Goal: Task Accomplishment & Management: Use online tool/utility

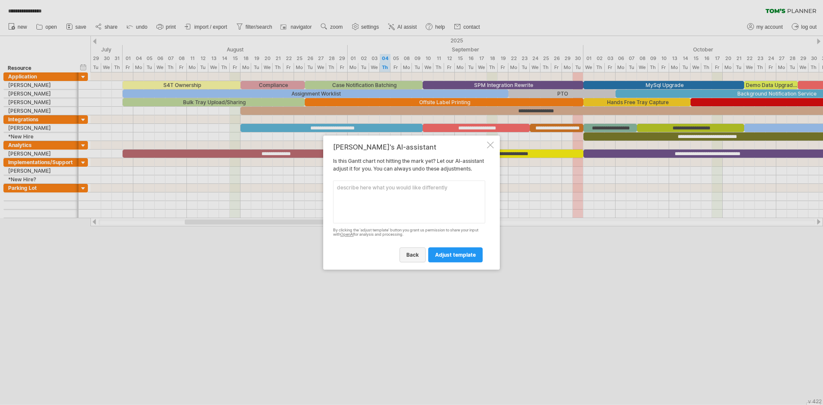
click at [413, 255] on link "back" at bounding box center [412, 254] width 26 height 15
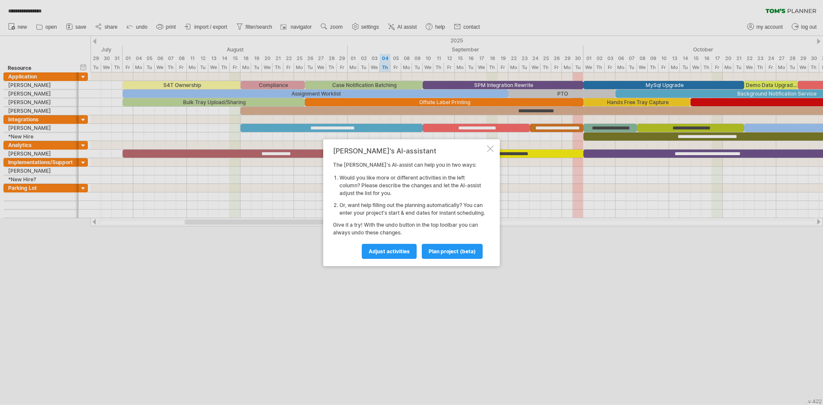
click at [493, 149] on div "[PERSON_NAME]'s AI-assistant The [PERSON_NAME]'s AI-assist can help you in two …" at bounding box center [411, 202] width 177 height 127
click at [493, 147] on div at bounding box center [490, 148] width 7 height 7
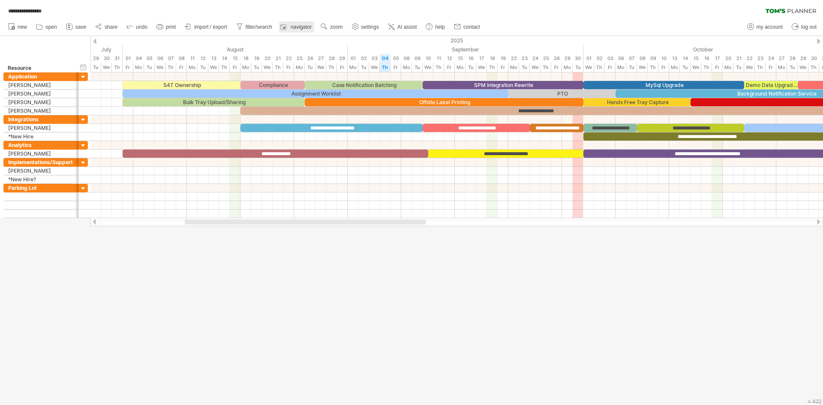
click at [286, 26] on rect at bounding box center [283, 27] width 9 height 9
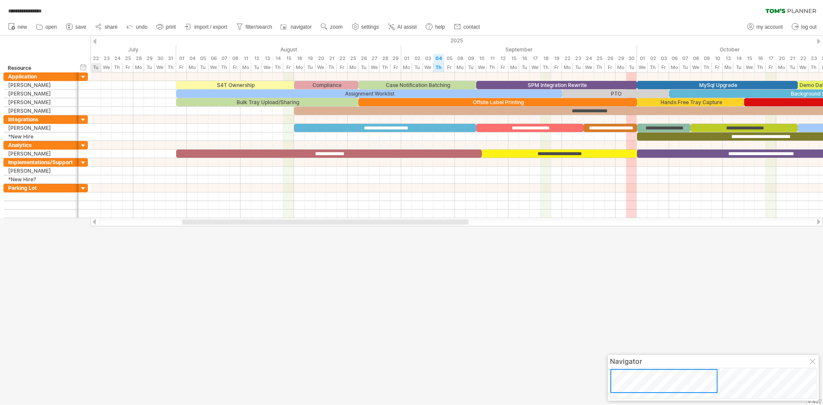
drag, startPoint x: 685, startPoint y: 384, endPoint x: 628, endPoint y: 378, distance: 57.8
click at [628, 378] on div at bounding box center [663, 381] width 107 height 24
drag, startPoint x: 660, startPoint y: 381, endPoint x: 473, endPoint y: 253, distance: 226.9
click at [590, 350] on body "**********" at bounding box center [411, 203] width 823 height 407
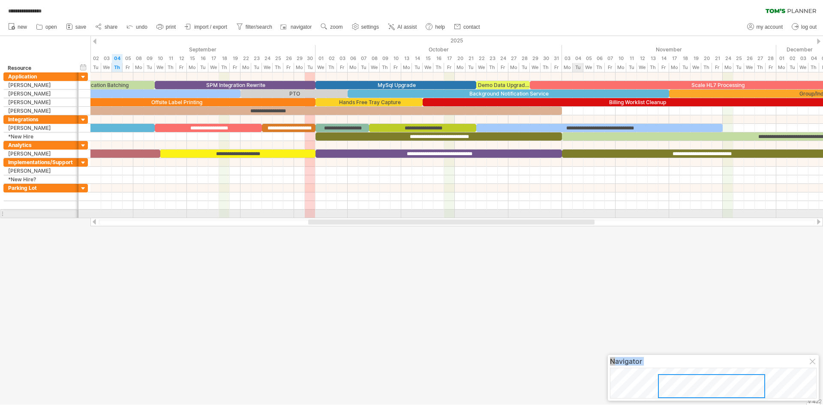
drag, startPoint x: 456, startPoint y: 220, endPoint x: 582, endPoint y: 216, distance: 126.1
click at [582, 216] on div "**********" at bounding box center [411, 202] width 823 height 405
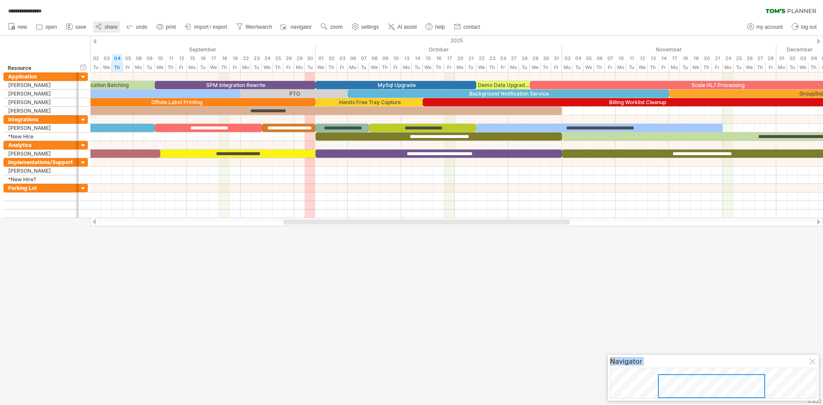
click at [98, 30] on icon at bounding box center [98, 26] width 9 height 9
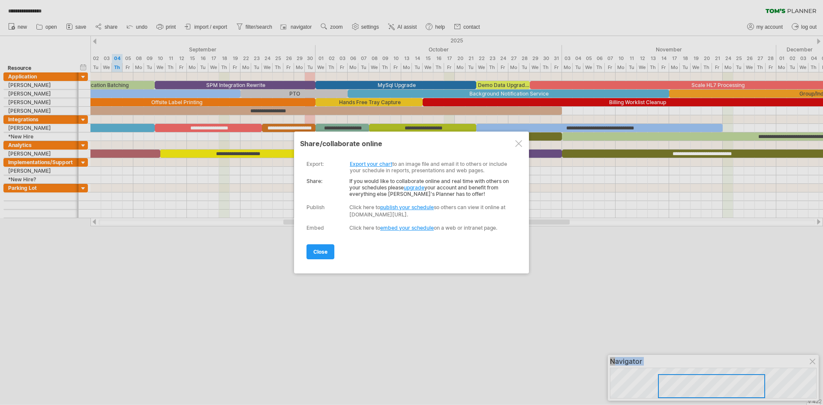
click at [517, 146] on div at bounding box center [518, 143] width 7 height 7
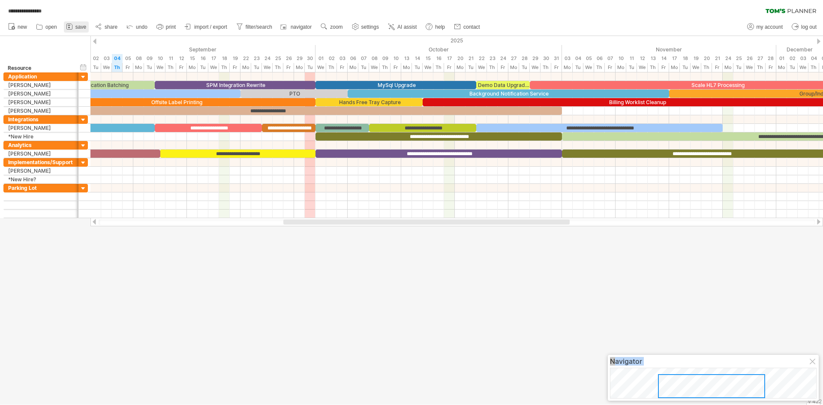
click at [67, 29] on icon at bounding box center [69, 27] width 6 height 6
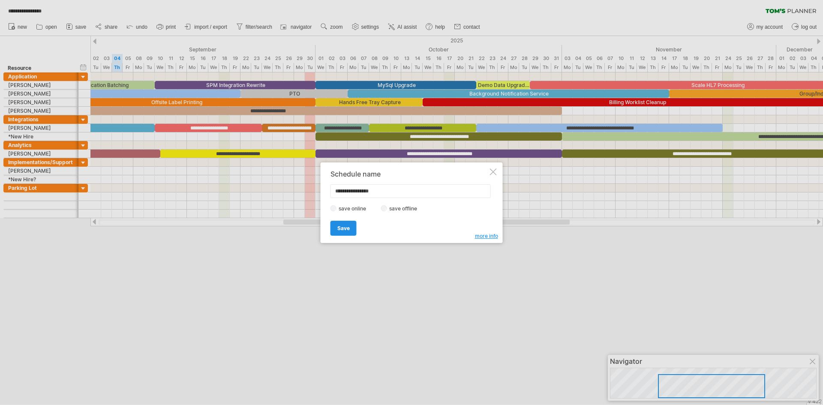
click at [341, 234] on link "Save" at bounding box center [343, 228] width 26 height 15
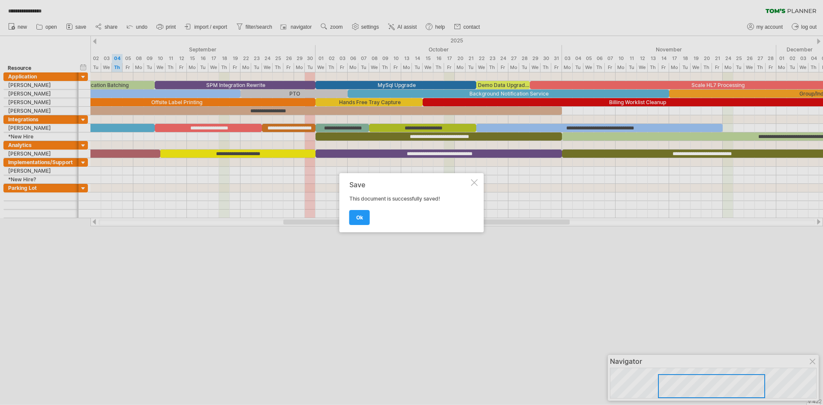
click at [366, 214] on link "ok" at bounding box center [359, 217] width 21 height 15
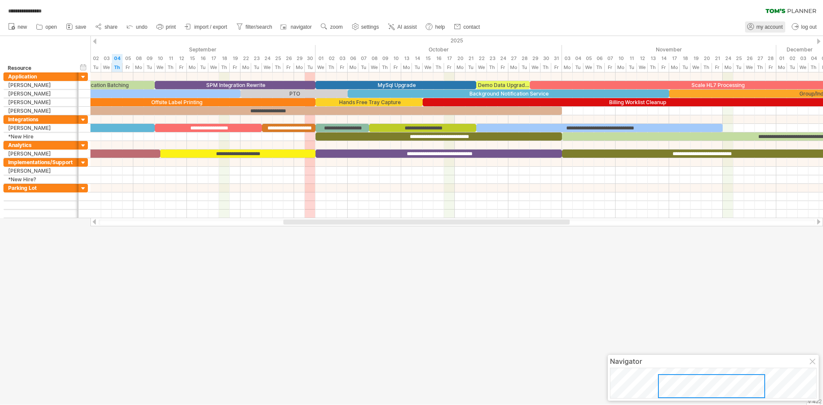
click at [766, 30] on span "my account" at bounding box center [769, 27] width 26 height 6
type input "**********"
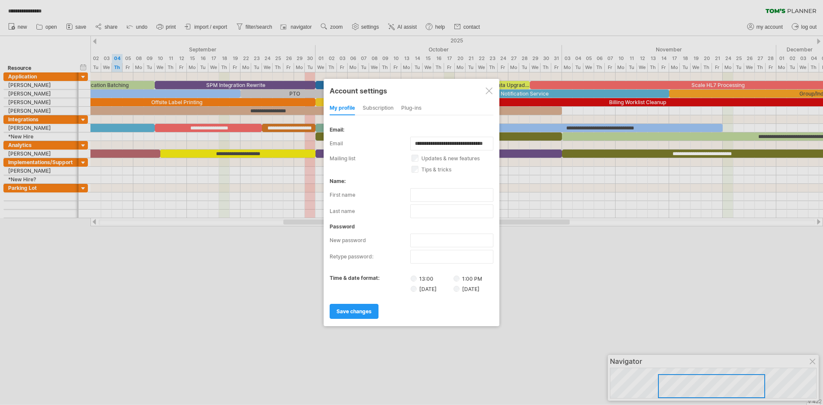
click at [382, 108] on div "subscription" at bounding box center [378, 109] width 31 height 14
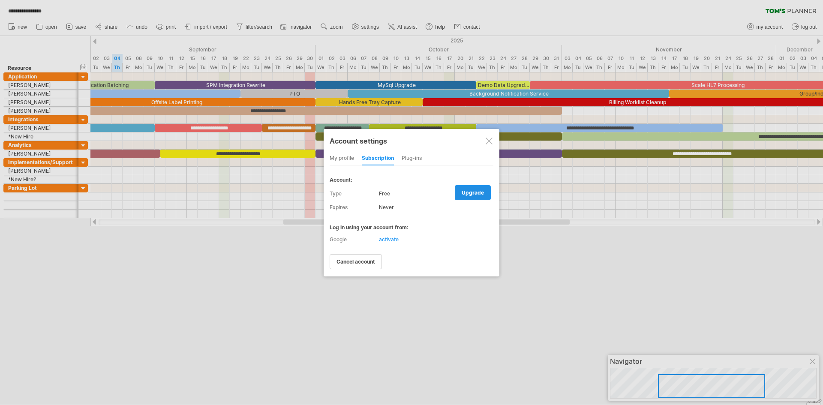
click at [474, 194] on span "upgrade" at bounding box center [473, 192] width 22 height 6
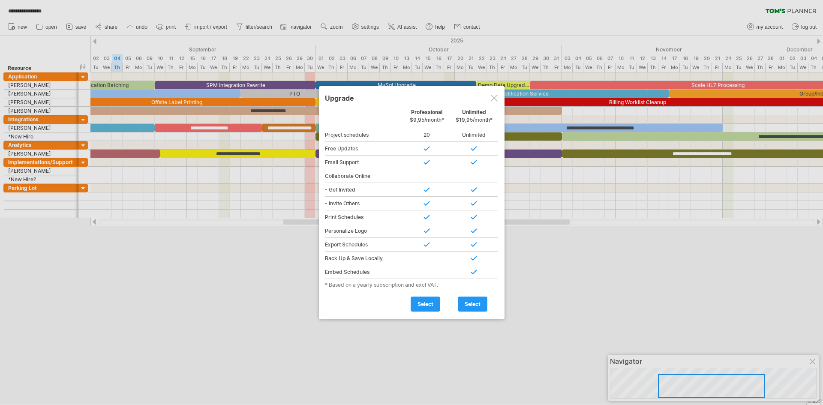
drag, startPoint x: 424, startPoint y: 135, endPoint x: 437, endPoint y: 135, distance: 13.3
click at [437, 135] on div "20" at bounding box center [426, 135] width 47 height 14
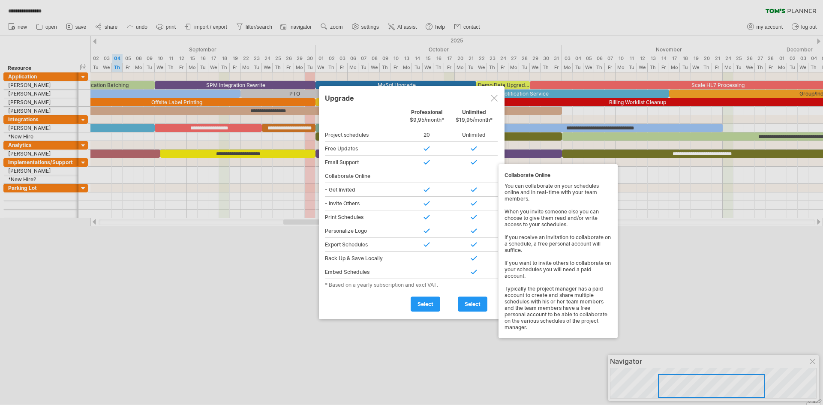
click at [339, 174] on div "Collaborate Online" at bounding box center [364, 176] width 78 height 14
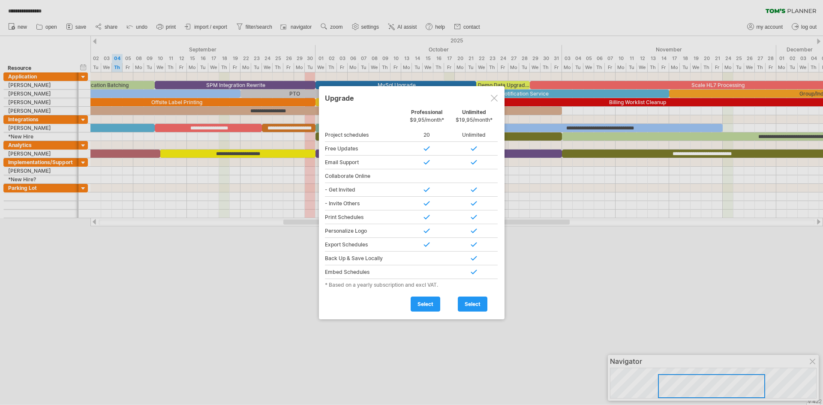
click at [642, 310] on div at bounding box center [411, 202] width 823 height 405
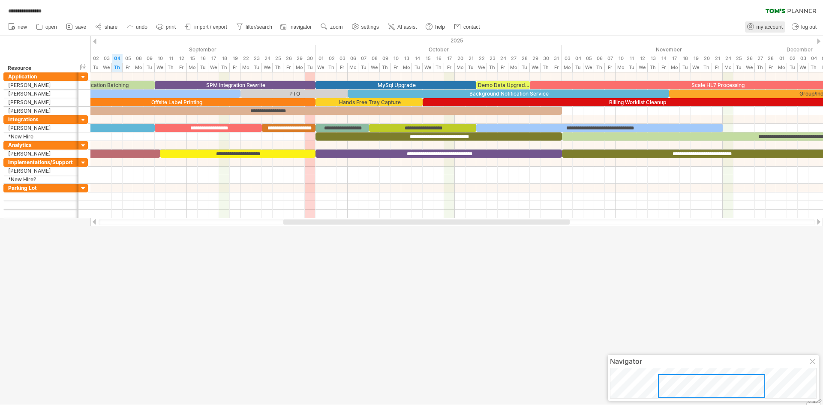
click at [764, 28] on span "my account" at bounding box center [769, 27] width 26 height 6
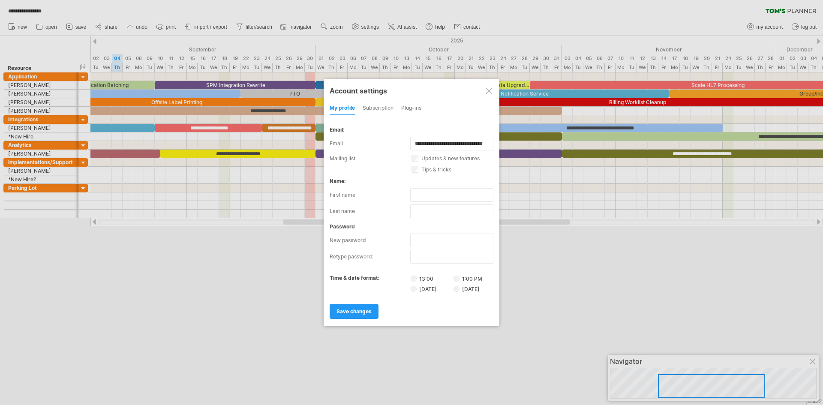
click at [410, 108] on div "Plug-ins" at bounding box center [411, 109] width 20 height 14
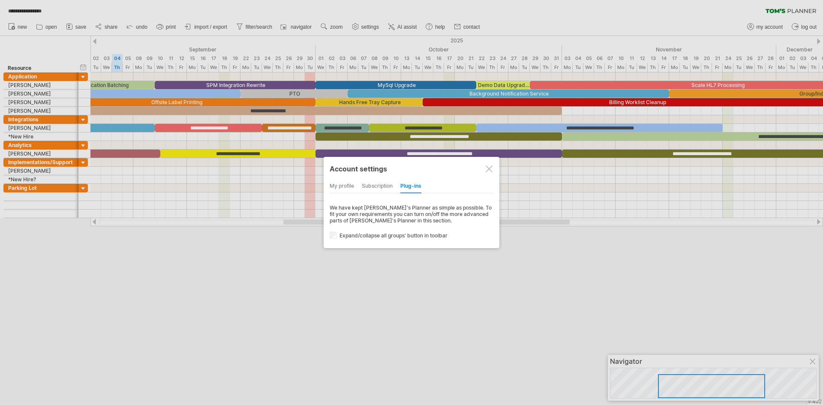
click at [384, 181] on div "subscription" at bounding box center [377, 187] width 31 height 14
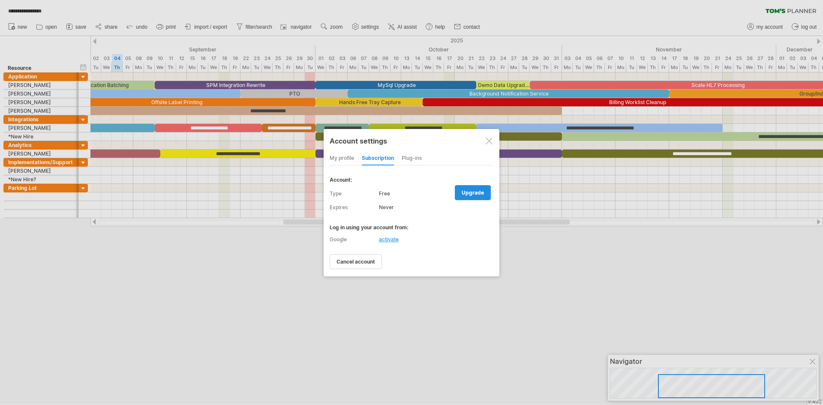
click at [477, 192] on span "upgrade" at bounding box center [473, 192] width 22 height 6
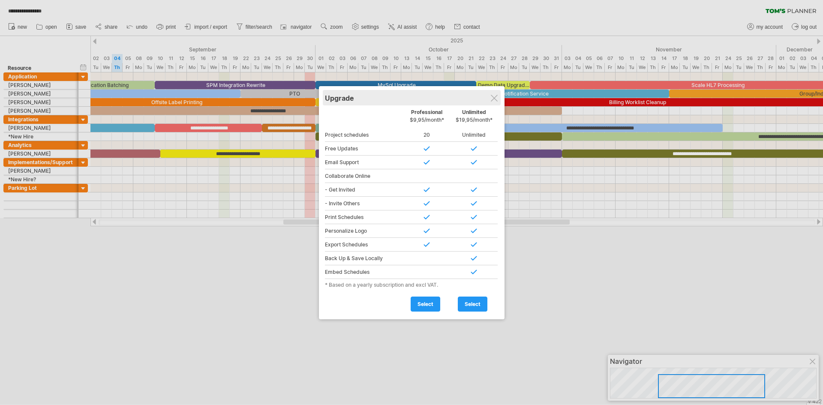
click at [490, 96] on div "Upgrade" at bounding box center [412, 97] width 174 height 15
click at [490, 96] on div "Upgrade" at bounding box center [412, 96] width 174 height 15
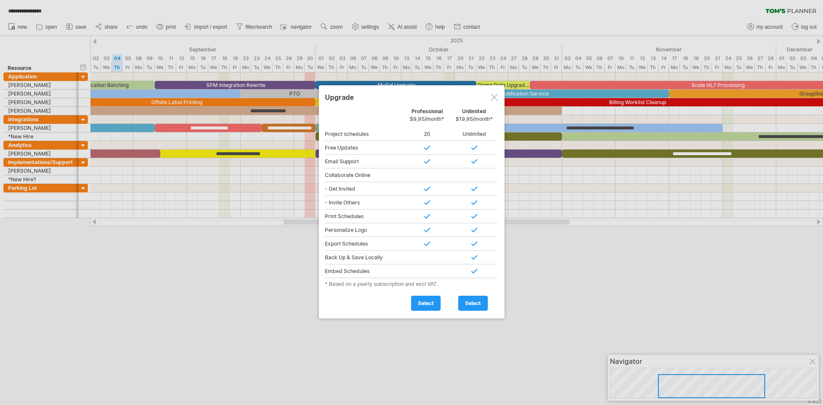
click at [495, 100] on div at bounding box center [494, 97] width 7 height 7
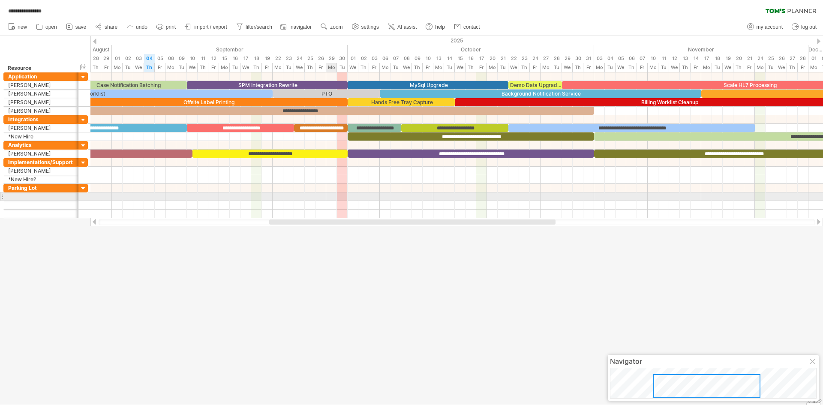
drag, startPoint x: 344, startPoint y: 224, endPoint x: 329, endPoint y: 200, distance: 28.3
click at [329, 200] on div "**********" at bounding box center [411, 202] width 823 height 405
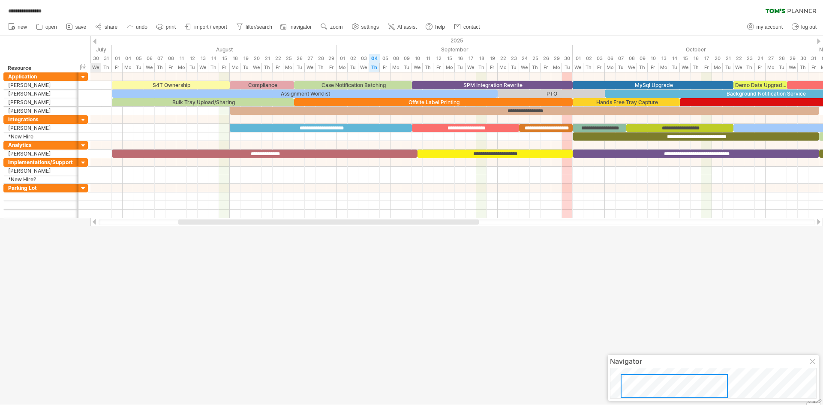
drag, startPoint x: 312, startPoint y: 222, endPoint x: 220, endPoint y: 225, distance: 91.8
click at [220, 225] on div at bounding box center [457, 222] width 716 height 6
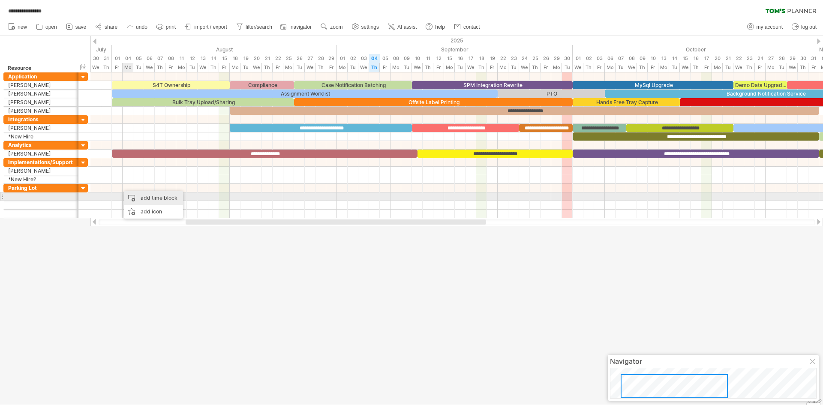
click at [153, 198] on div "add time block" at bounding box center [153, 198] width 59 height 14
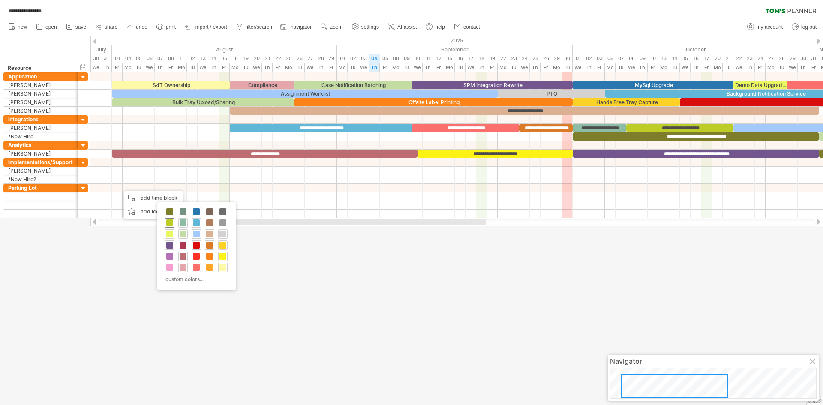
click at [167, 225] on span at bounding box center [169, 222] width 7 height 7
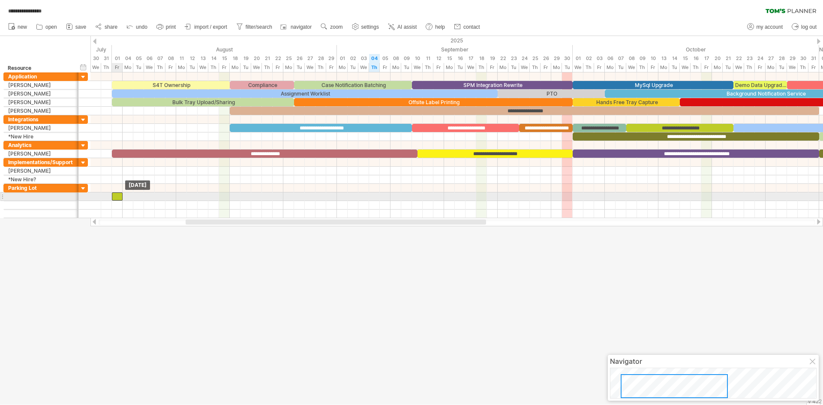
drag, startPoint x: 123, startPoint y: 187, endPoint x: 119, endPoint y: 198, distance: 11.4
drag, startPoint x: 122, startPoint y: 198, endPoint x: 162, endPoint y: 197, distance: 40.3
click at [162, 197] on div at bounding box center [139, 196] width 54 height 8
click at [128, 195] on div at bounding box center [139, 196] width 54 height 8
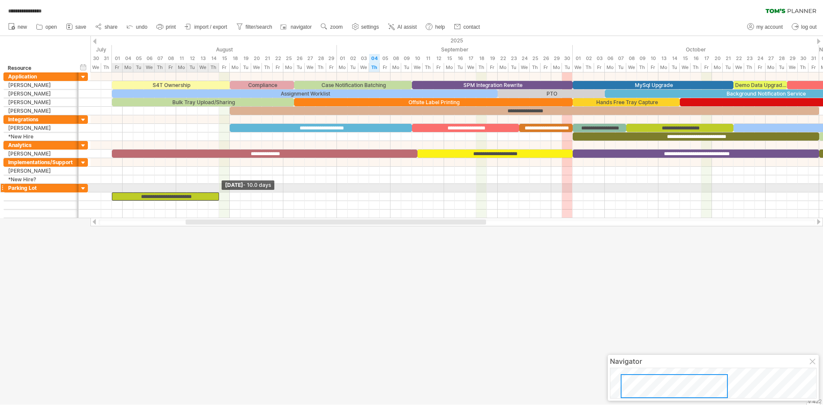
drag, startPoint x: 166, startPoint y: 195, endPoint x: 219, endPoint y: 190, distance: 52.5
click at [219, 190] on div "**********" at bounding box center [456, 145] width 732 height 146
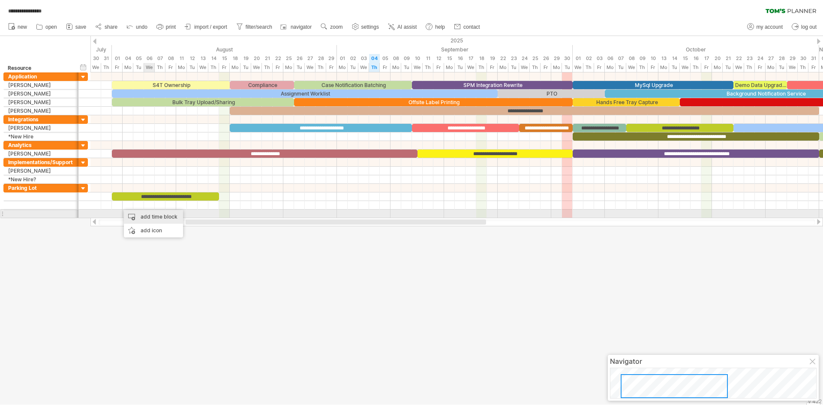
click at [159, 216] on div "add time block" at bounding box center [153, 217] width 59 height 14
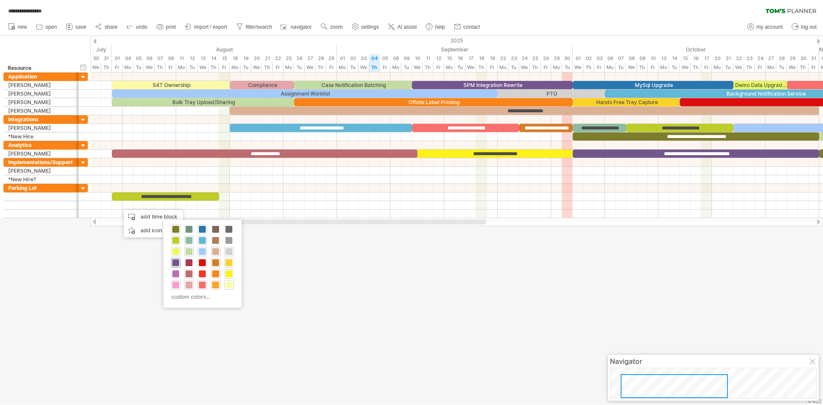
click at [179, 263] on div at bounding box center [175, 262] width 9 height 9
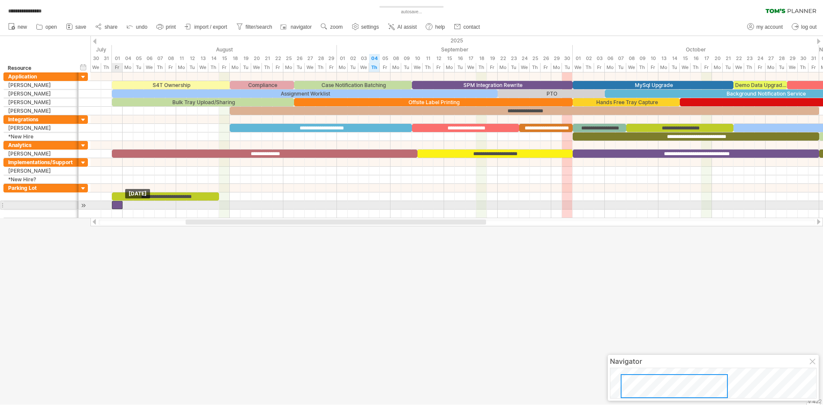
click at [118, 206] on div at bounding box center [117, 205] width 11 height 8
drag, startPoint x: 122, startPoint y: 205, endPoint x: 217, endPoint y: 201, distance: 95.7
click at [217, 201] on span at bounding box center [218, 205] width 3 height 8
click at [183, 203] on div at bounding box center [165, 205] width 107 height 8
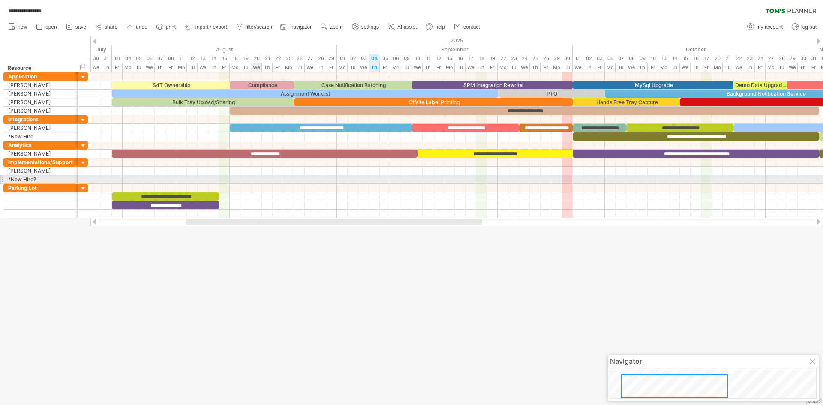
click at [255, 177] on div at bounding box center [456, 179] width 732 height 9
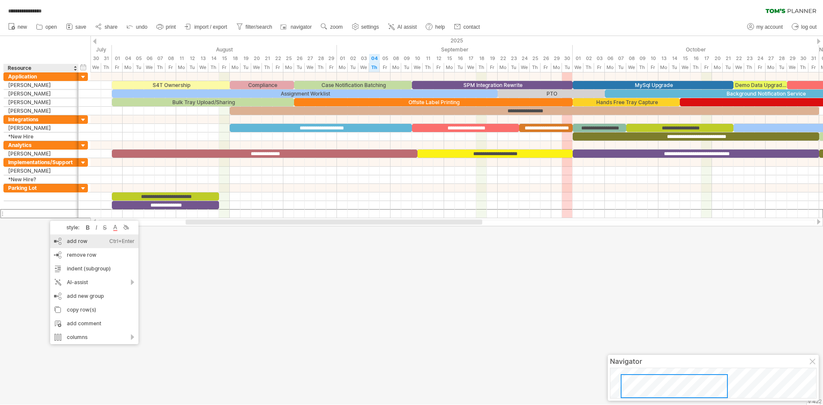
click at [69, 244] on div "add row Ctrl+Enter Cmd+Enter" at bounding box center [94, 241] width 88 height 14
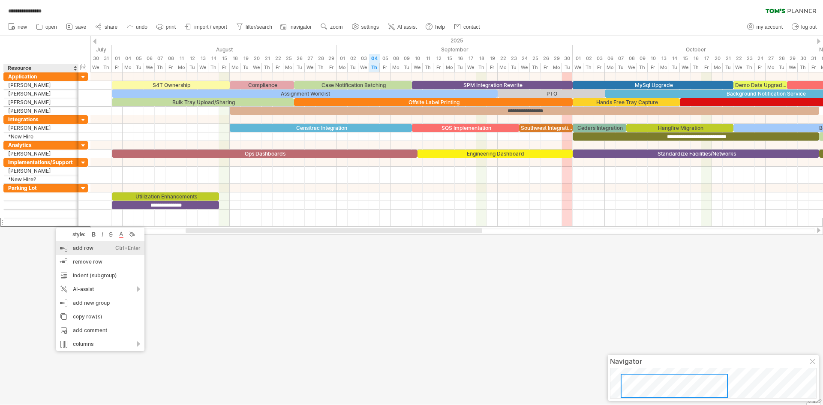
click at [74, 252] on div "add row Ctrl+Enter Cmd+Enter" at bounding box center [100, 248] width 88 height 14
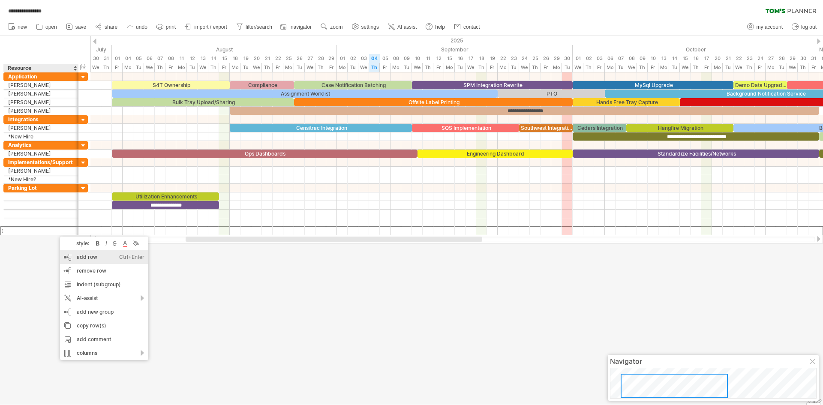
click at [71, 255] on div "add row Ctrl+Enter Cmd+Enter" at bounding box center [104, 257] width 88 height 14
click at [72, 259] on div "add row Ctrl+Enter Cmd+Enter" at bounding box center [110, 263] width 88 height 14
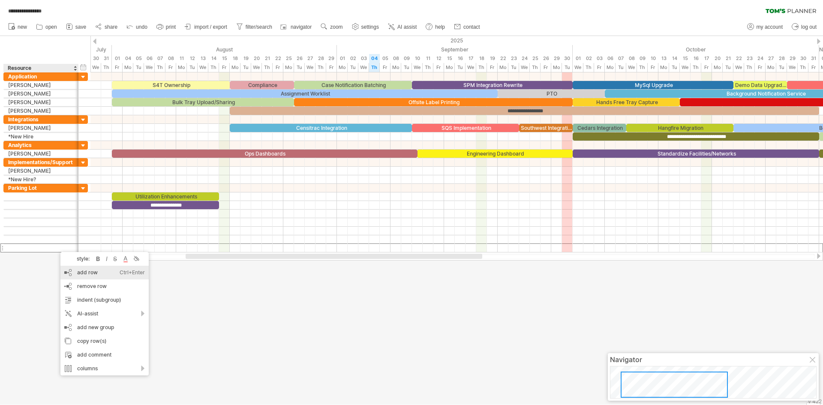
click at [82, 275] on div "add row Ctrl+Enter Cmd+Enter" at bounding box center [104, 273] width 88 height 14
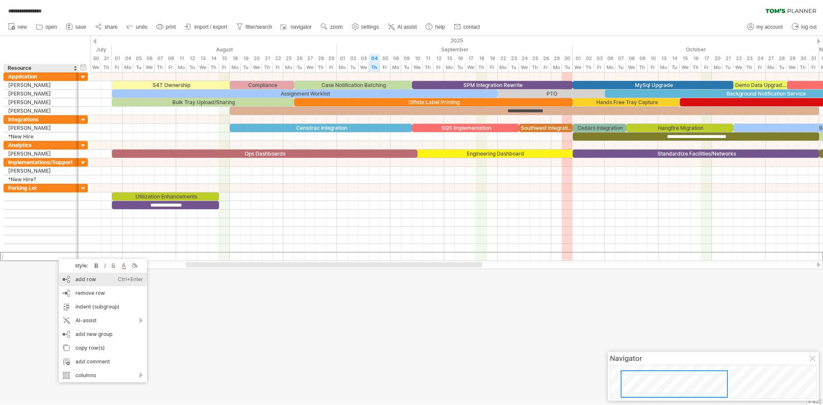
click at [70, 277] on div "add row Ctrl+Enter Cmd+Enter" at bounding box center [103, 280] width 88 height 14
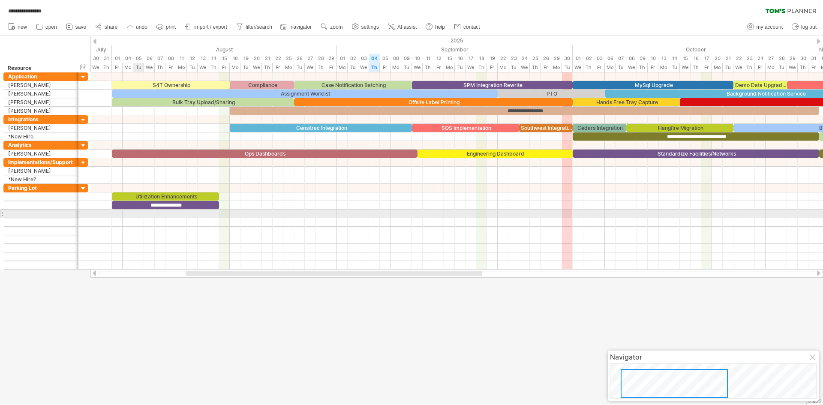
click at [135, 211] on div at bounding box center [456, 214] width 732 height 9
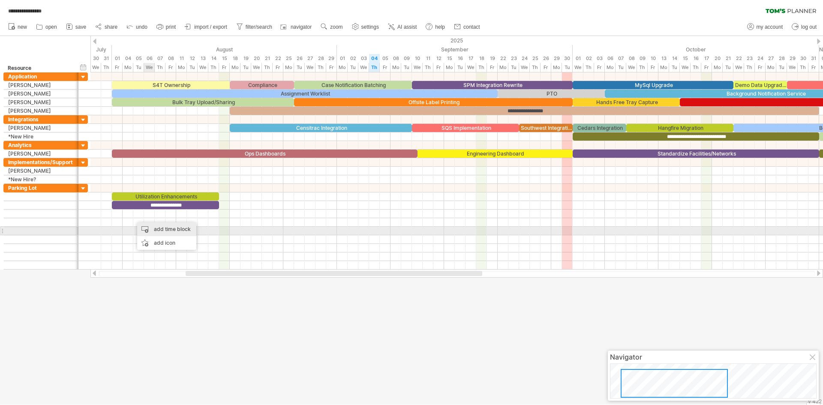
click at [160, 229] on div "add time block" at bounding box center [166, 229] width 59 height 14
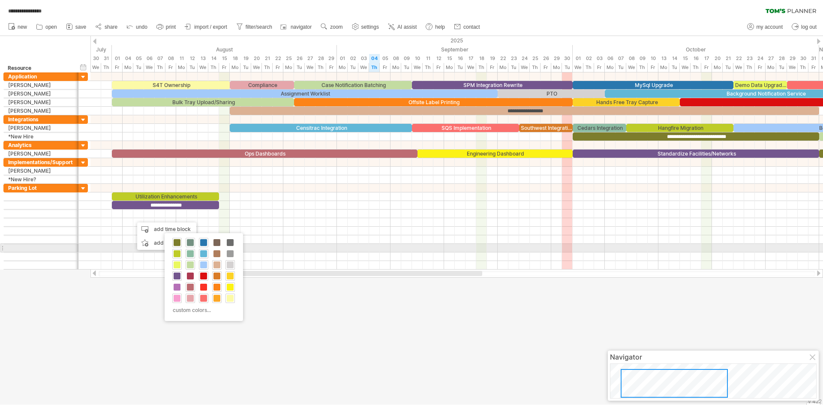
click at [191, 243] on span at bounding box center [190, 242] width 7 height 7
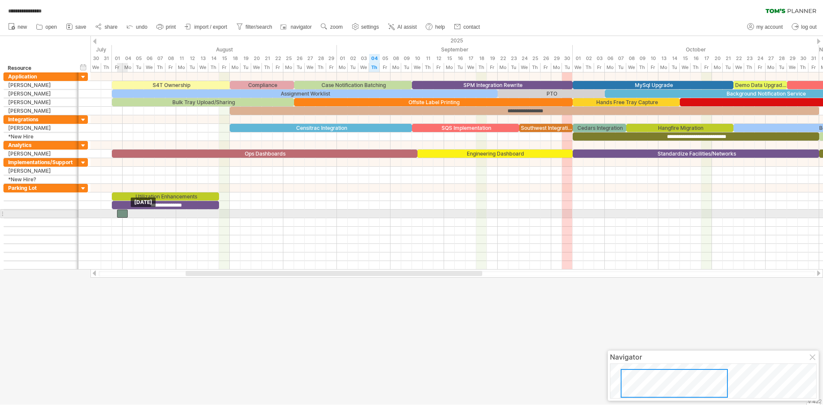
drag, startPoint x: 137, startPoint y: 221, endPoint x: 120, endPoint y: 215, distance: 18.2
click at [120, 215] on div at bounding box center [122, 214] width 11 height 8
click at [124, 214] on div at bounding box center [122, 214] width 11 height 8
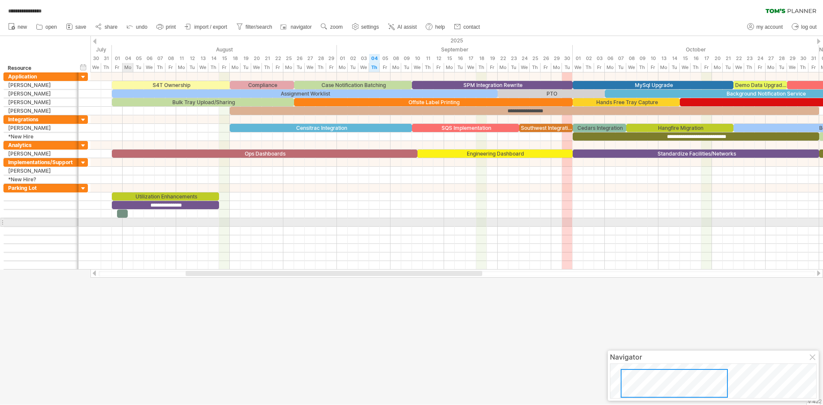
click at [129, 229] on div at bounding box center [456, 231] width 732 height 9
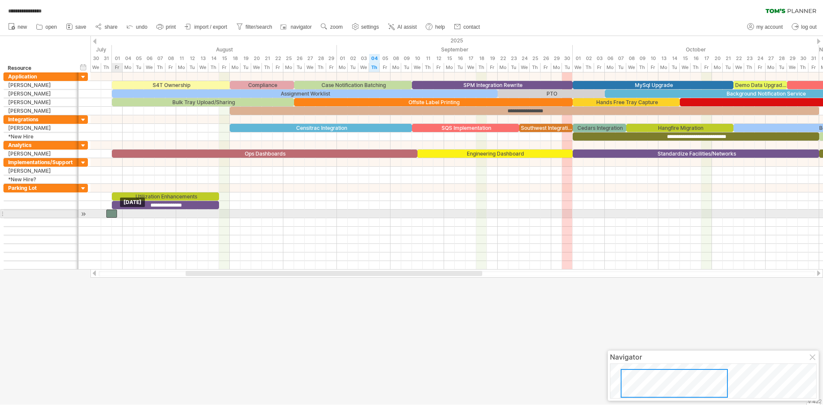
drag, startPoint x: 121, startPoint y: 215, endPoint x: 113, endPoint y: 215, distance: 8.1
click at [113, 215] on div at bounding box center [111, 214] width 11 height 8
drag, startPoint x: 112, startPoint y: 215, endPoint x: 117, endPoint y: 215, distance: 5.6
click at [117, 215] on div at bounding box center [117, 214] width 11 height 8
drag, startPoint x: 123, startPoint y: 213, endPoint x: 220, endPoint y: 215, distance: 96.9
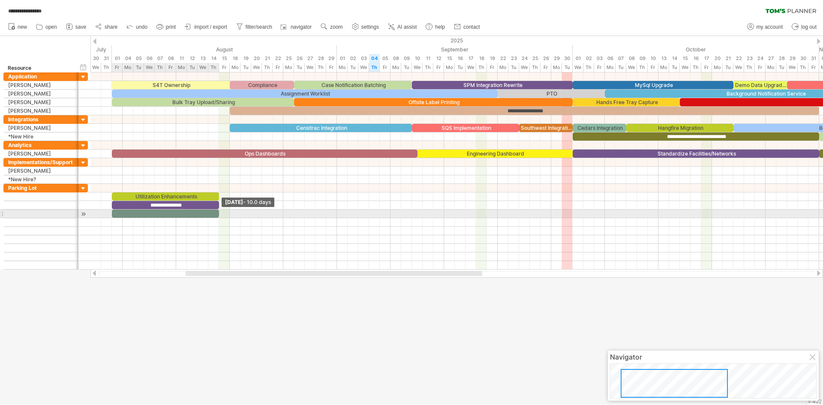
click at [220, 215] on span at bounding box center [218, 214] width 3 height 8
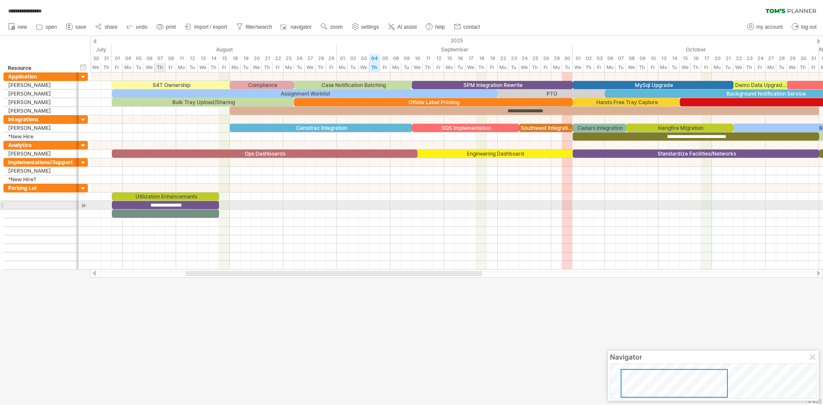
click at [156, 213] on div at bounding box center [165, 214] width 107 height 8
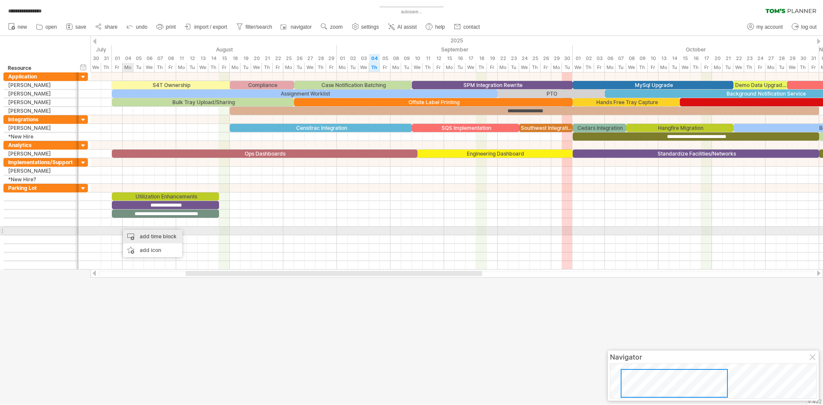
click at [139, 235] on div "add time block" at bounding box center [152, 237] width 59 height 14
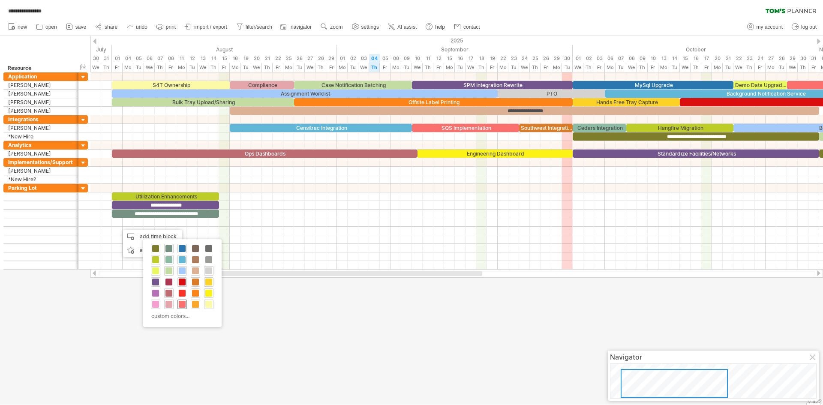
click at [183, 303] on span at bounding box center [182, 304] width 7 height 7
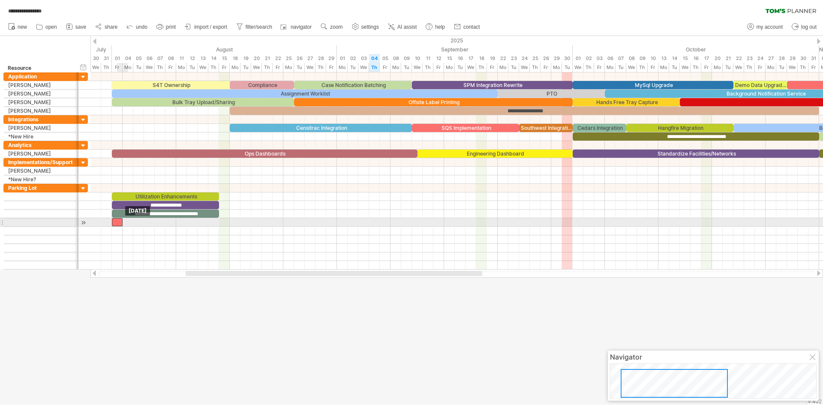
click at [118, 225] on div at bounding box center [117, 222] width 11 height 8
drag, startPoint x: 122, startPoint y: 224, endPoint x: 213, endPoint y: 222, distance: 91.7
click at [219, 222] on span at bounding box center [218, 222] width 3 height 8
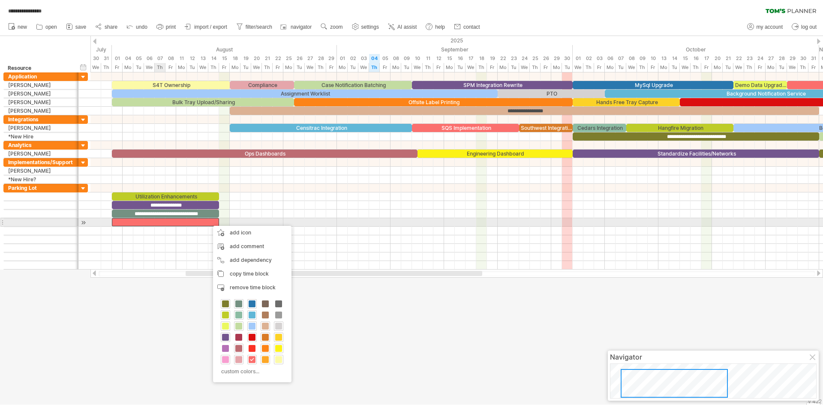
click at [156, 222] on div at bounding box center [165, 222] width 107 height 8
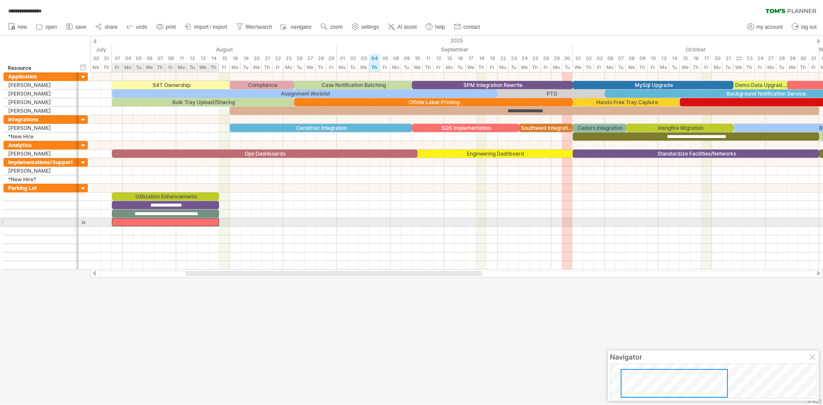
click at [156, 222] on div at bounding box center [165, 222] width 107 height 8
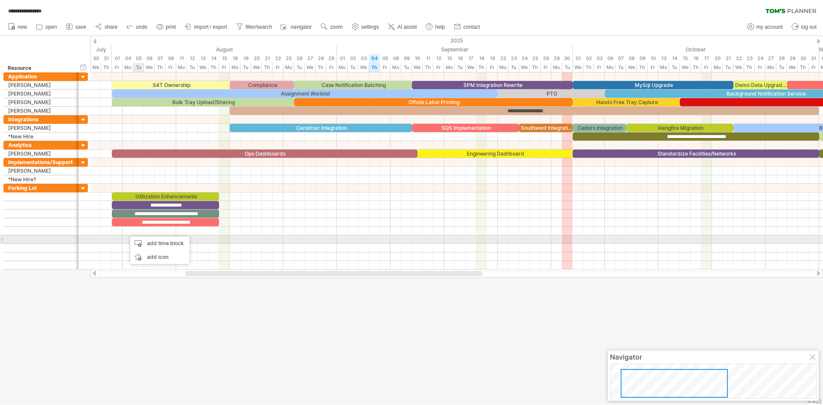
click at [136, 236] on div at bounding box center [456, 239] width 732 height 9
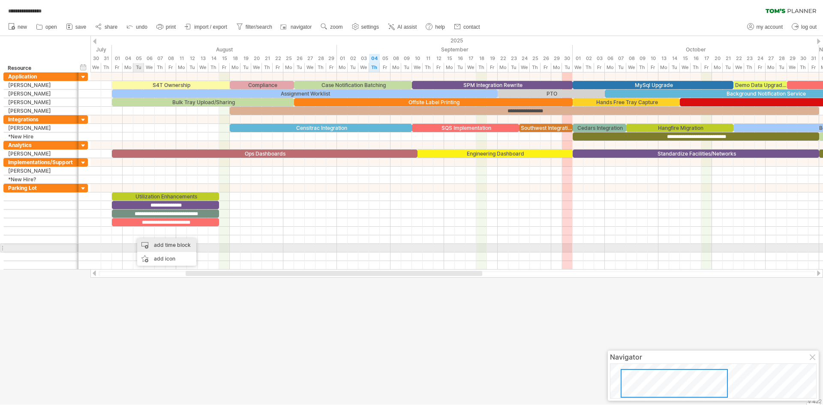
click at [158, 248] on div "add time block" at bounding box center [166, 245] width 59 height 14
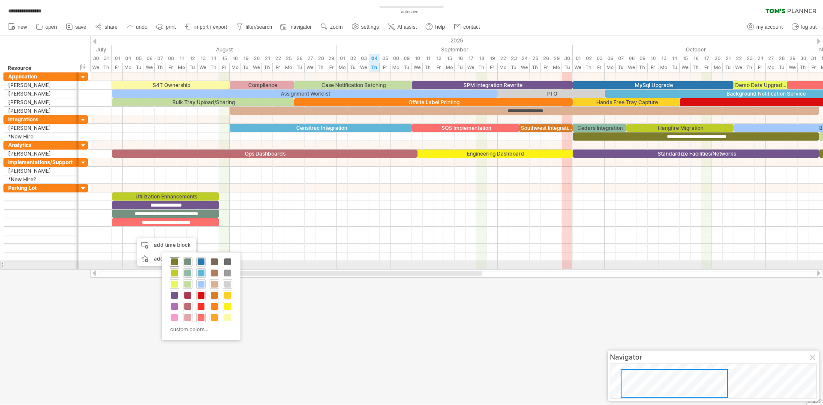
click at [174, 263] on span at bounding box center [174, 261] width 7 height 7
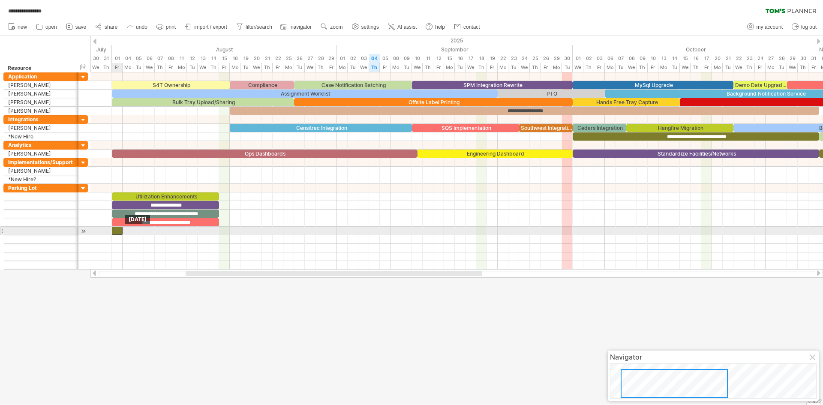
drag, startPoint x: 138, startPoint y: 230, endPoint x: 118, endPoint y: 231, distance: 19.7
click at [118, 231] on div at bounding box center [117, 231] width 11 height 8
drag, startPoint x: 123, startPoint y: 231, endPoint x: 220, endPoint y: 232, distance: 97.3
click at [220, 232] on span at bounding box center [218, 231] width 3 height 8
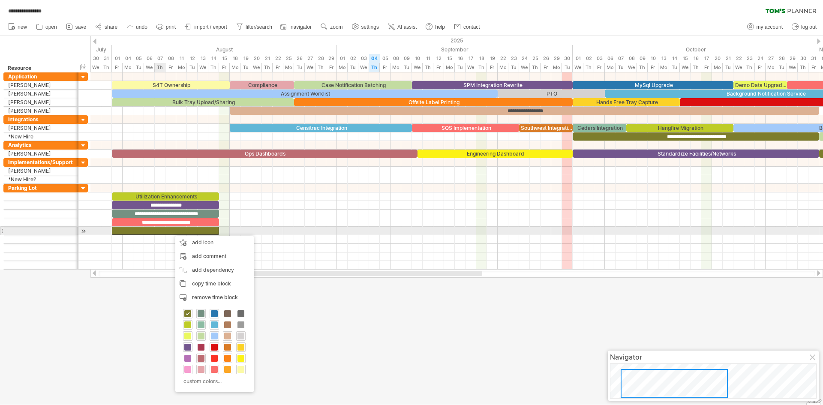
click at [162, 231] on div at bounding box center [165, 231] width 107 height 8
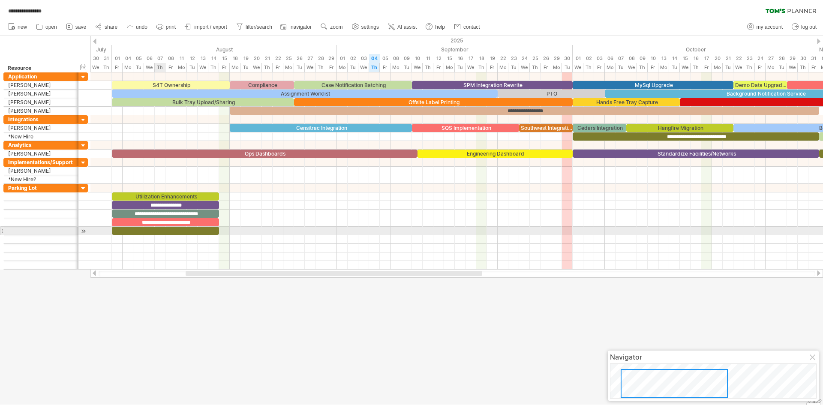
click at [162, 231] on div at bounding box center [165, 231] width 107 height 8
click at [163, 228] on div "**********" at bounding box center [165, 231] width 107 height 8
click at [162, 231] on div "**********" at bounding box center [165, 231] width 107 height 8
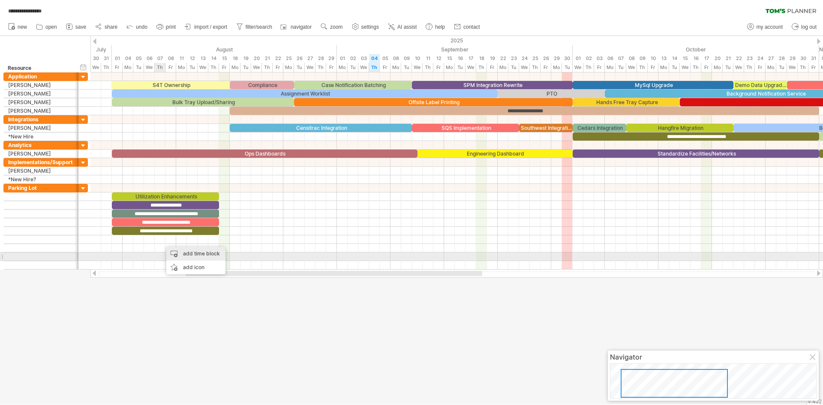
click at [192, 260] on div "add time block" at bounding box center [195, 254] width 59 height 14
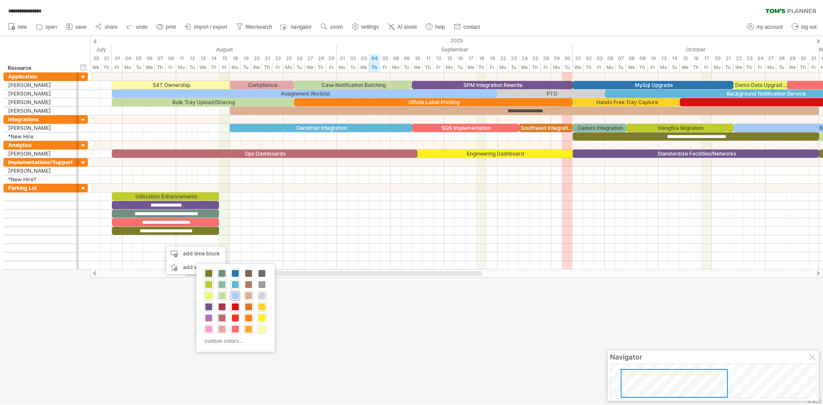
click at [232, 294] on span at bounding box center [235, 295] width 7 height 7
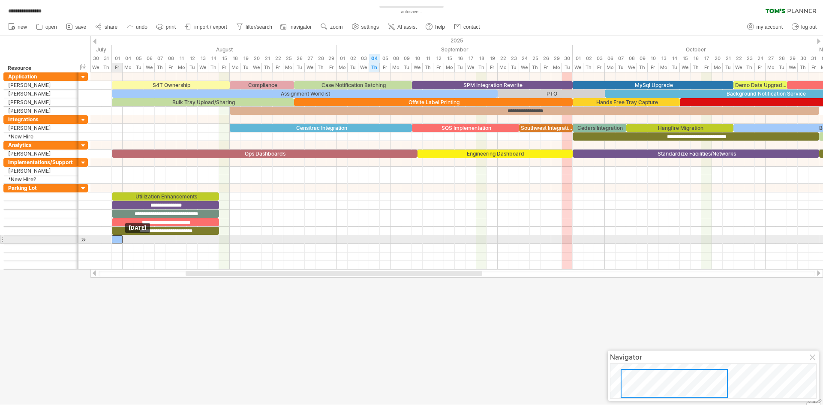
drag, startPoint x: 166, startPoint y: 238, endPoint x: 120, endPoint y: 239, distance: 46.7
click at [120, 239] on div at bounding box center [117, 239] width 11 height 8
drag, startPoint x: 122, startPoint y: 240, endPoint x: 217, endPoint y: 240, distance: 95.1
click at [217, 240] on div at bounding box center [165, 239] width 107 height 8
click at [188, 239] on div at bounding box center [165, 239] width 107 height 8
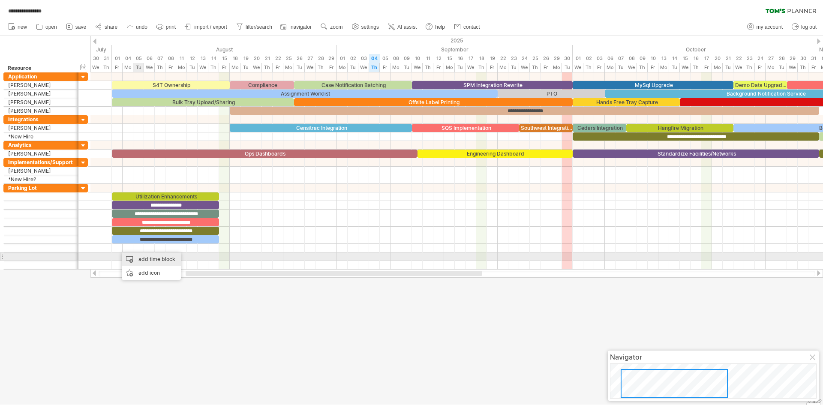
click at [141, 261] on div "add time block" at bounding box center [151, 259] width 59 height 14
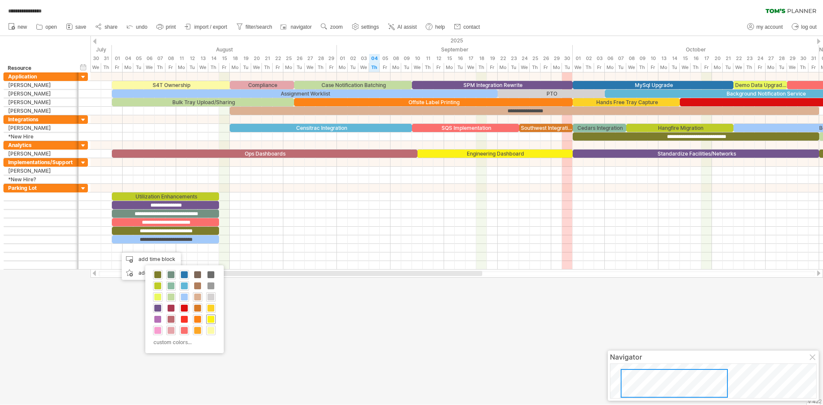
click at [210, 321] on span at bounding box center [210, 319] width 7 height 7
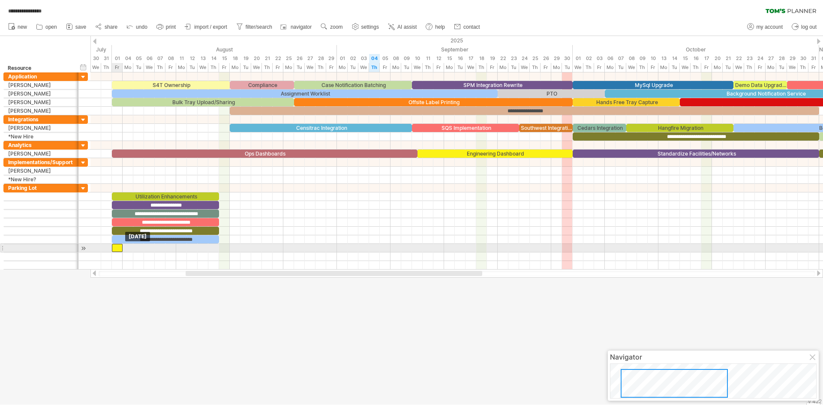
drag, startPoint x: 120, startPoint y: 246, endPoint x: 114, endPoint y: 246, distance: 5.6
click at [114, 246] on div at bounding box center [117, 248] width 11 height 8
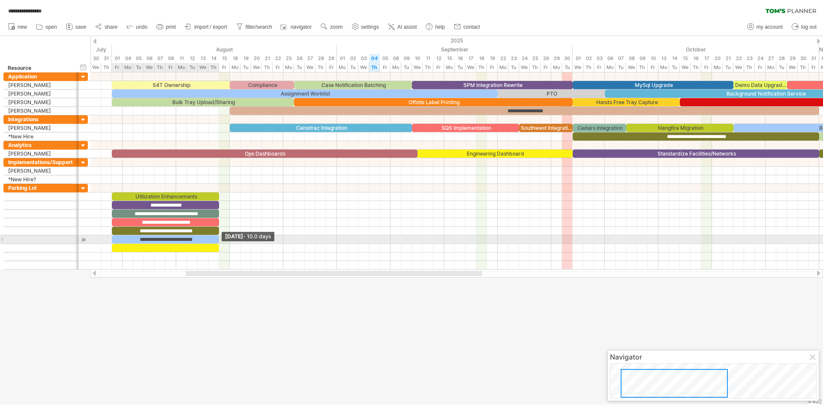
drag, startPoint x: 123, startPoint y: 249, endPoint x: 218, endPoint y: 241, distance: 95.1
click at [498, 241] on div "**********" at bounding box center [498, 227] width 0 height 86
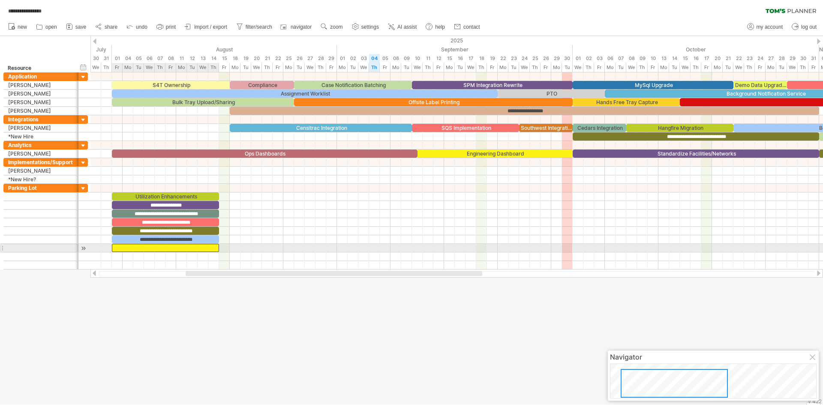
click at [195, 246] on div at bounding box center [165, 248] width 107 height 8
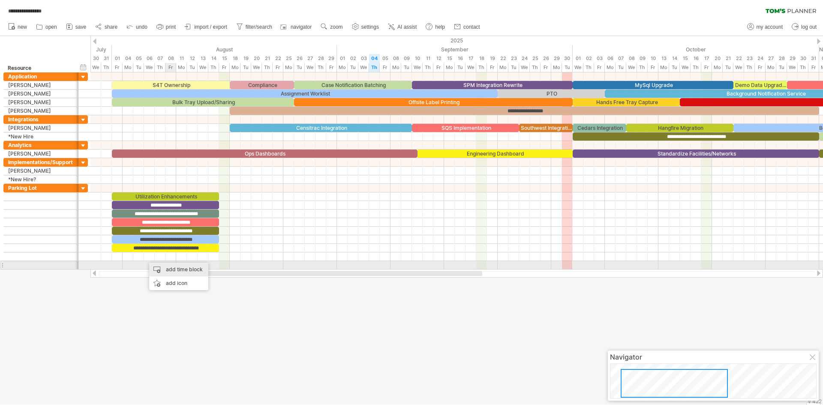
click at [174, 269] on div "add time block" at bounding box center [178, 270] width 59 height 14
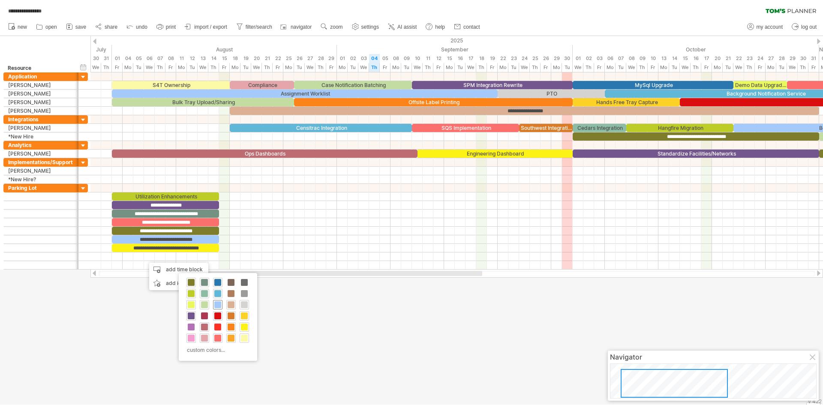
click at [218, 304] on span at bounding box center [217, 304] width 7 height 7
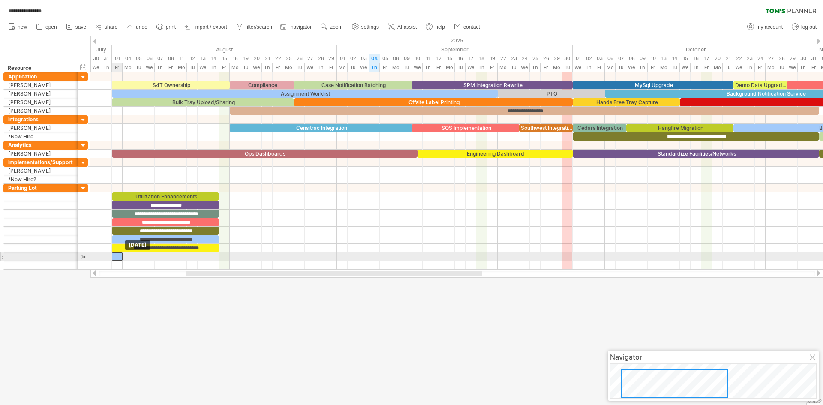
drag, startPoint x: 151, startPoint y: 259, endPoint x: 118, endPoint y: 259, distance: 32.6
click at [118, 259] on div at bounding box center [117, 256] width 11 height 8
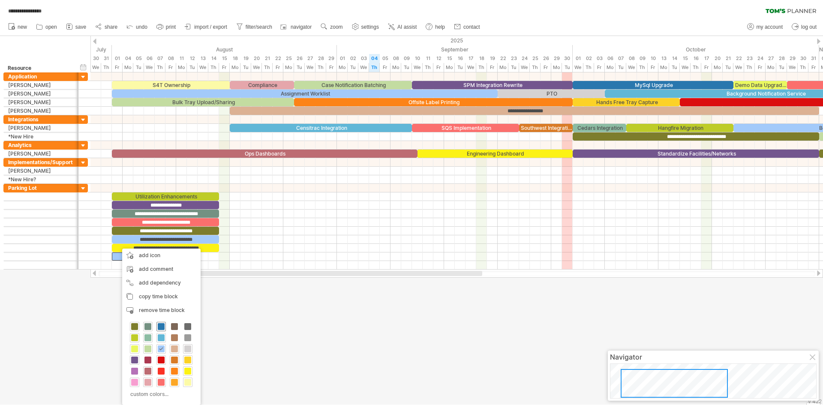
click at [160, 327] on span at bounding box center [161, 326] width 7 height 7
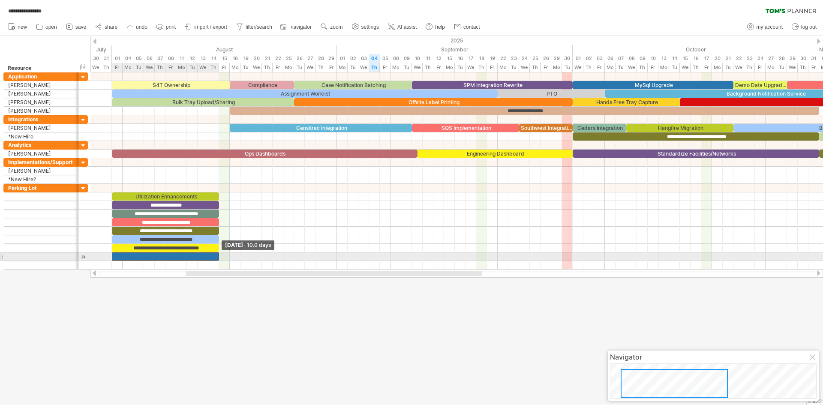
drag, startPoint x: 122, startPoint y: 258, endPoint x: 217, endPoint y: 255, distance: 95.2
click at [217, 255] on span at bounding box center [218, 256] width 3 height 8
click at [174, 257] on div at bounding box center [165, 256] width 107 height 8
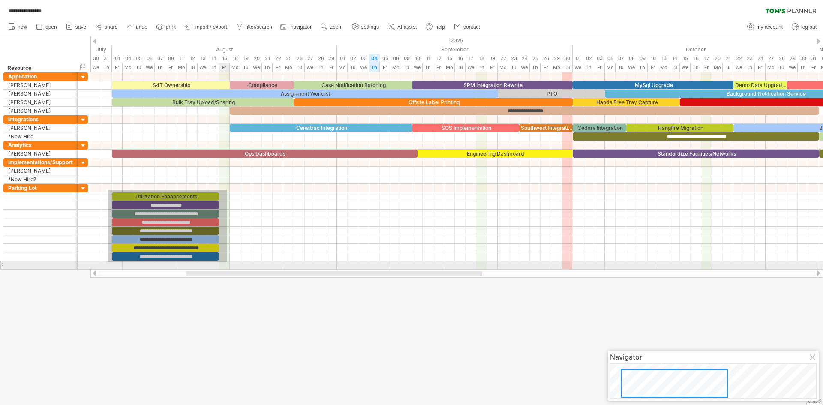
drag, startPoint x: 108, startPoint y: 190, endPoint x: 227, endPoint y: 262, distance: 139.2
click at [227, 262] on div at bounding box center [456, 227] width 732 height 86
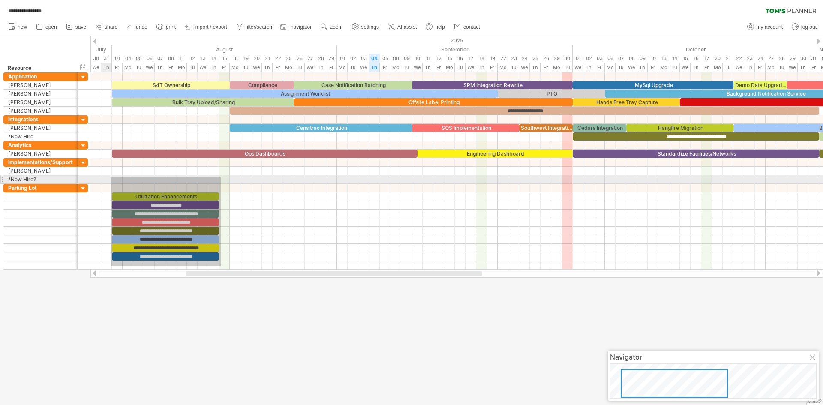
drag, startPoint x: 221, startPoint y: 266, endPoint x: 102, endPoint y: 181, distance: 146.3
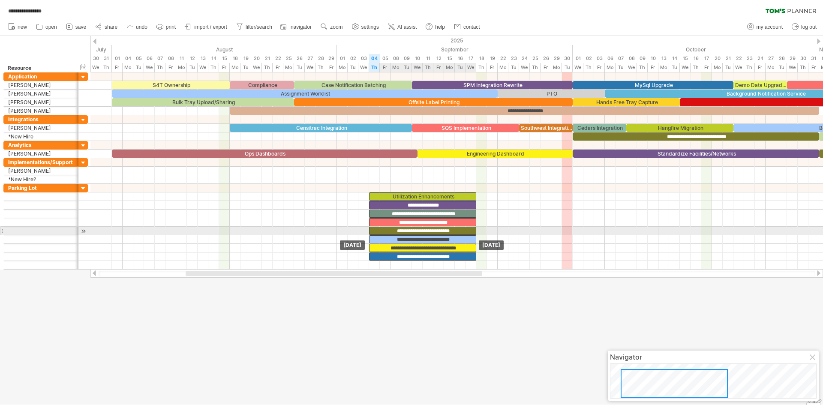
drag, startPoint x: 147, startPoint y: 232, endPoint x: 405, endPoint y: 231, distance: 257.6
click at [405, 231] on div "**********" at bounding box center [422, 231] width 107 height 8
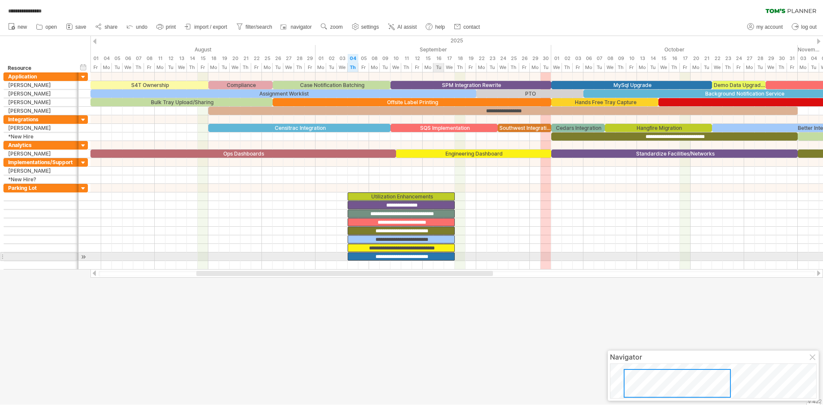
drag, startPoint x: 430, startPoint y: 274, endPoint x: 433, endPoint y: 254, distance: 20.4
click at [438, 255] on div "**********" at bounding box center [411, 202] width 823 height 405
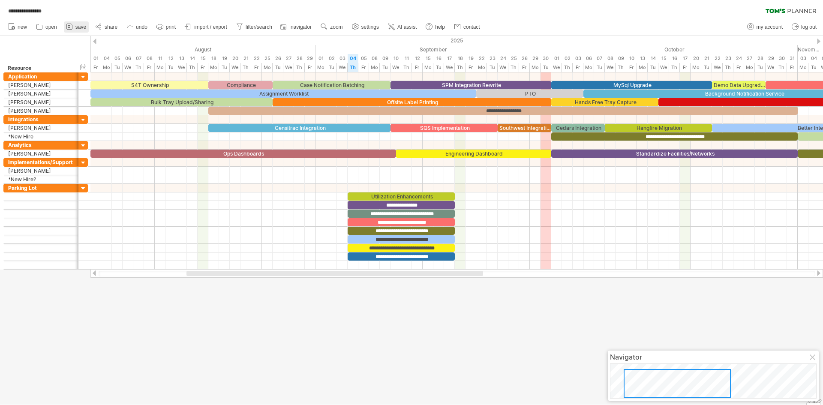
click at [83, 26] on span "save" at bounding box center [80, 27] width 11 height 6
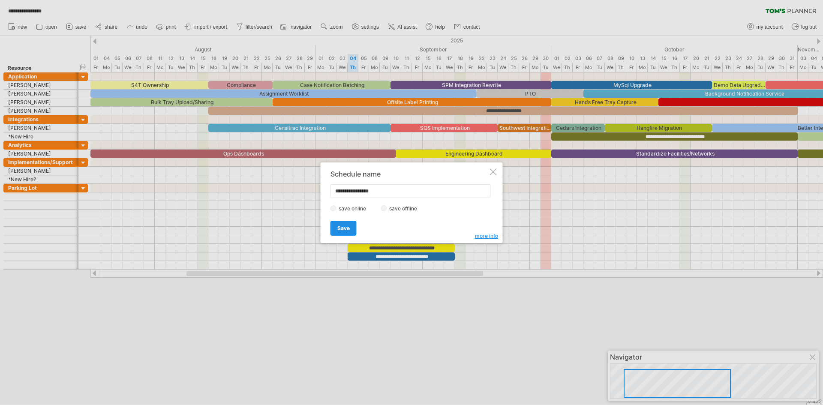
click at [340, 229] on span "Save" at bounding box center [343, 228] width 12 height 6
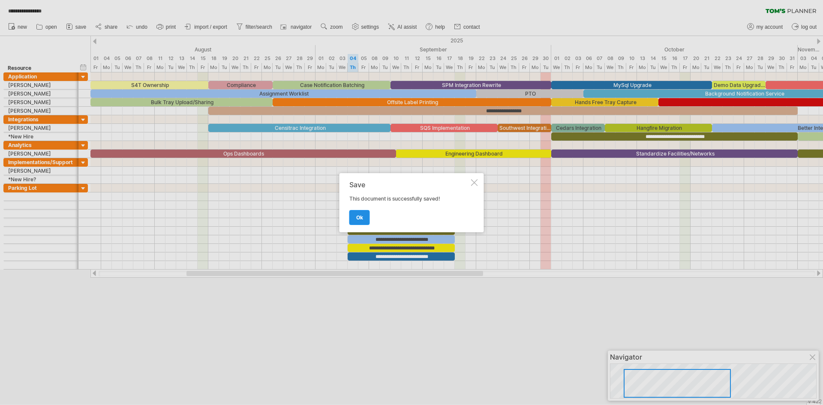
click at [364, 216] on link "ok" at bounding box center [359, 217] width 21 height 15
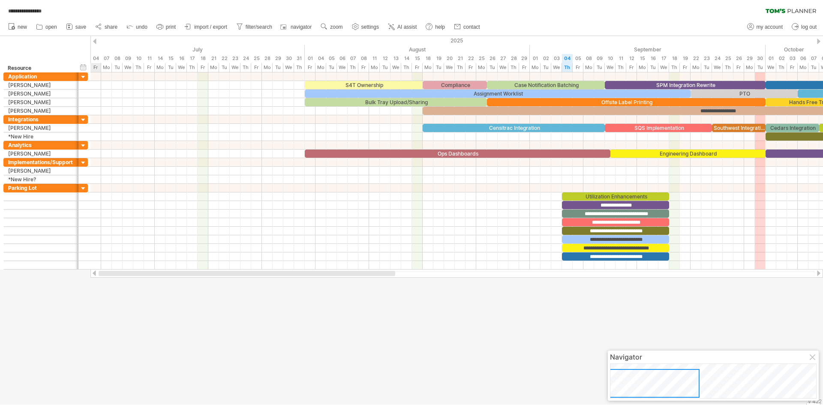
drag, startPoint x: 443, startPoint y: 274, endPoint x: 155, endPoint y: 295, distance: 288.7
click at [155, 295] on div "**********" at bounding box center [411, 202] width 823 height 405
click at [78, 27] on span "save" at bounding box center [80, 27] width 11 height 6
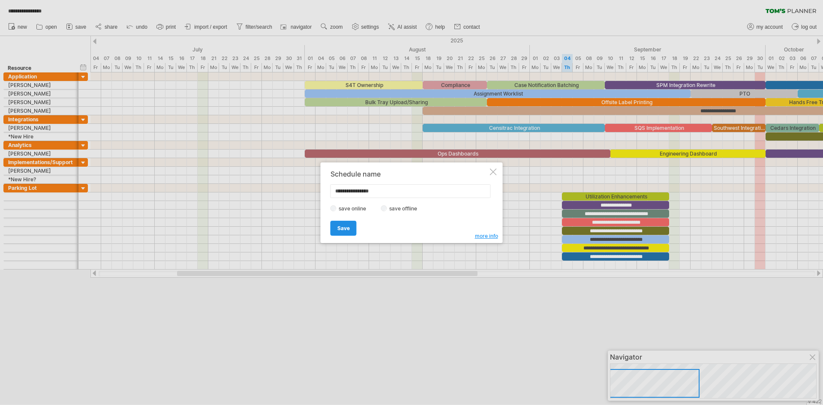
click at [348, 229] on span "Save" at bounding box center [343, 228] width 12 height 6
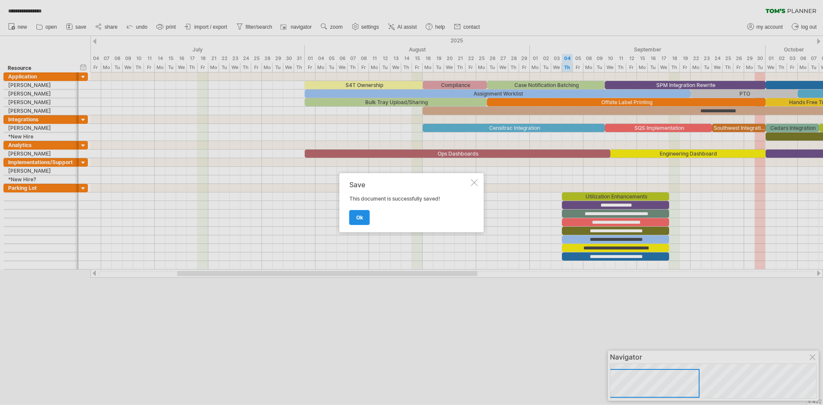
click at [357, 218] on span "ok" at bounding box center [359, 217] width 7 height 6
